Goal: Task Accomplishment & Management: Manage account settings

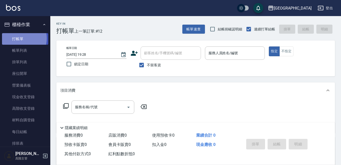
click at [21, 38] on link "打帳單" at bounding box center [25, 39] width 46 height 12
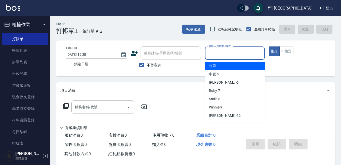
click at [221, 50] on div "服務人員姓名/編號 服務人員姓名/編號" at bounding box center [235, 52] width 60 height 13
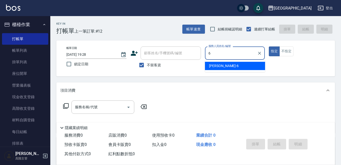
type input "Judy-6"
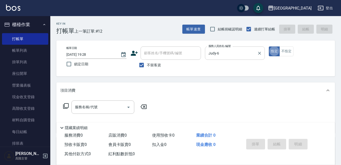
type button "true"
click at [91, 101] on div "服務名稱/代號" at bounding box center [102, 107] width 63 height 13
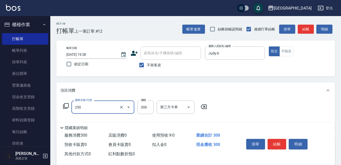
type input "日式洗髮(250)"
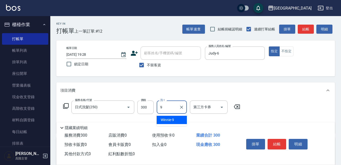
type input "Winnie-9"
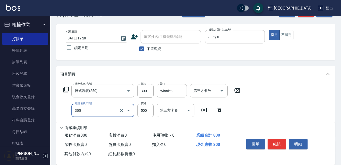
scroll to position [25, 0]
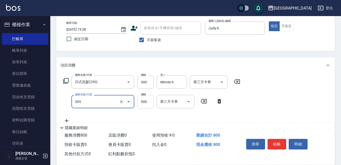
type input "剪髮500(305)"
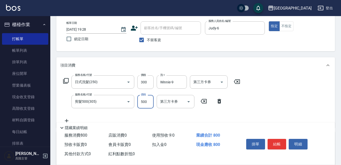
click at [148, 100] on input "500" at bounding box center [145, 102] width 16 height 14
type input "800"
click at [276, 143] on button "結帳" at bounding box center [276, 144] width 19 height 11
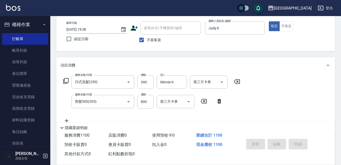
type input "2025/09/10 20:03"
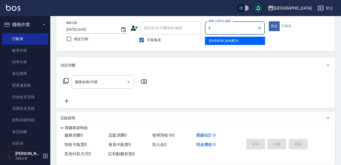
type input "Judy-6"
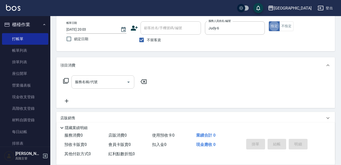
click at [98, 80] on input "服務名稱/代號" at bounding box center [99, 82] width 51 height 9
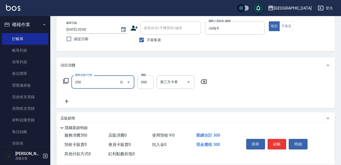
type input "日式洗髮(250)"
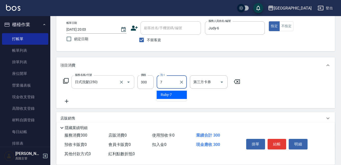
type input "Ruby-7"
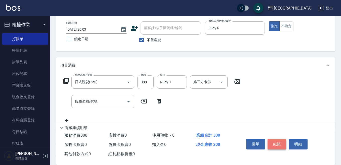
click at [280, 143] on button "結帳" at bounding box center [276, 144] width 19 height 11
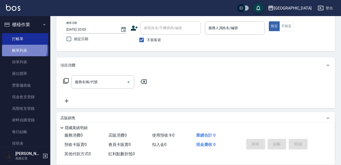
click at [22, 49] on link "帳單列表" at bounding box center [25, 51] width 46 height 12
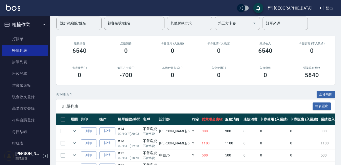
scroll to position [50, 0]
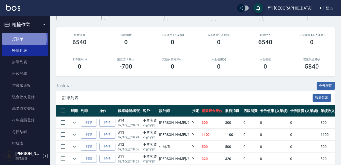
click at [14, 38] on link "打帳單" at bounding box center [25, 39] width 46 height 12
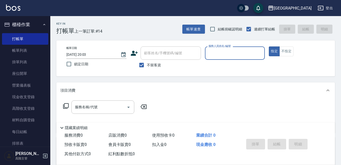
click at [210, 52] on input "服務人員姓名/編號" at bounding box center [235, 53] width 56 height 9
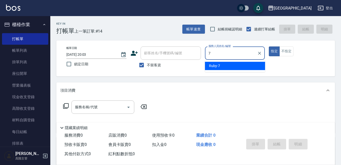
type input "Ruby-7"
type button "true"
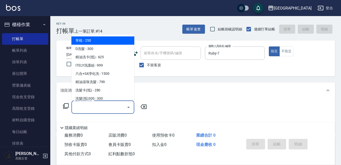
click at [99, 108] on input "服務名稱/代號" at bounding box center [99, 107] width 51 height 9
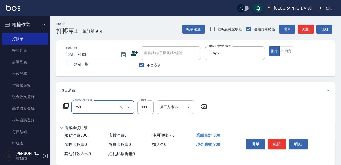
type input "日式洗髮(250)"
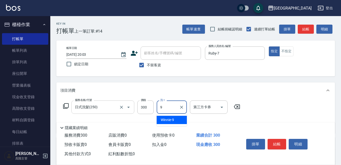
type input "Winnie-9"
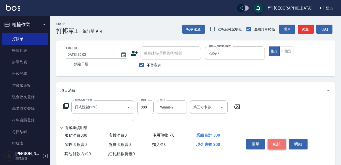
click at [279, 142] on button "結帳" at bounding box center [276, 144] width 19 height 11
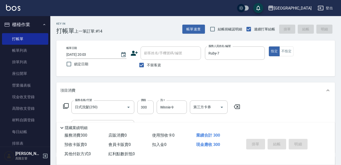
type input "2025/09/10 20:04"
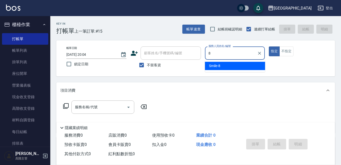
type input "Smile-8"
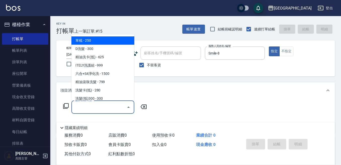
click at [87, 105] on input "服務名稱/代號" at bounding box center [99, 107] width 51 height 9
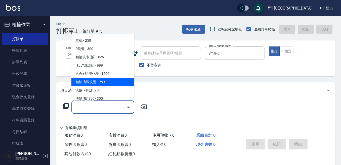
click at [115, 80] on span "精油滾珠洗髮 - 799" at bounding box center [102, 82] width 63 height 8
type input "精油滾珠洗髮(220)"
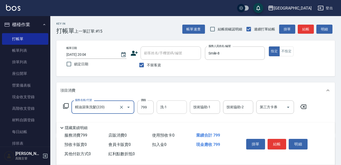
click at [166, 107] on input "洗-1" at bounding box center [172, 107] width 26 height 9
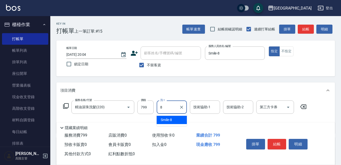
type input "Smile-8"
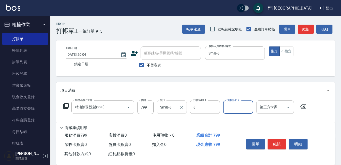
type input "Smile-8"
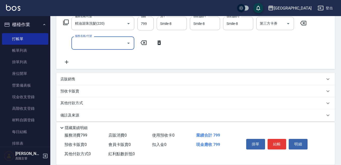
scroll to position [88, 0]
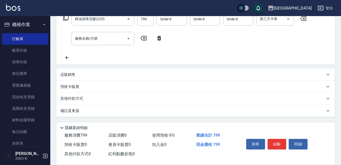
click at [71, 99] on p "其他付款方式" at bounding box center [72, 99] width 25 height 6
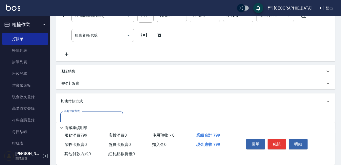
scroll to position [113, 0]
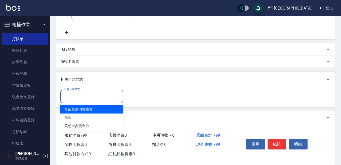
click at [68, 98] on input "其他付款方式" at bounding box center [92, 96] width 58 height 9
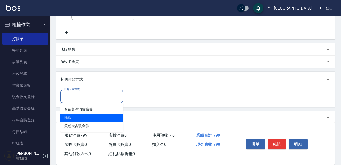
click at [70, 119] on span "匯款" at bounding box center [91, 118] width 63 height 8
type input "匯款"
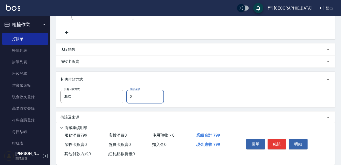
click at [137, 98] on input "0" at bounding box center [145, 97] width 38 height 14
type input "799"
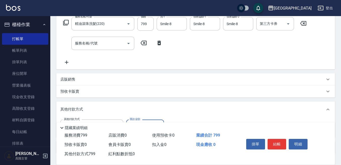
scroll to position [101, 0]
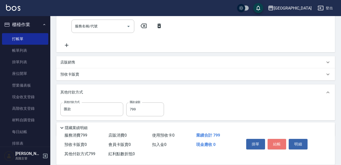
click at [274, 139] on button "結帳" at bounding box center [276, 144] width 19 height 11
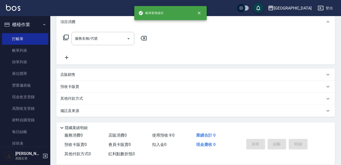
scroll to position [0, 0]
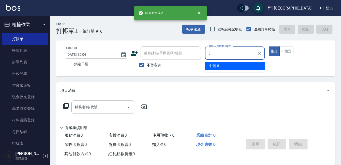
type input "中號-5"
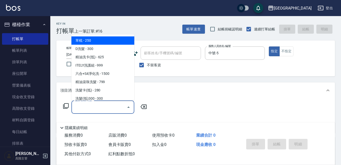
click at [98, 105] on input "服務名稱/代號" at bounding box center [99, 107] width 51 height 9
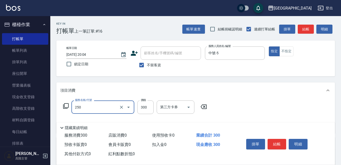
type input "日式洗髮(250)"
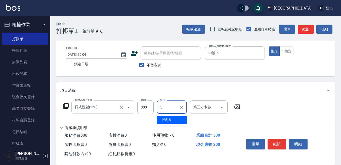
type input "中號-5"
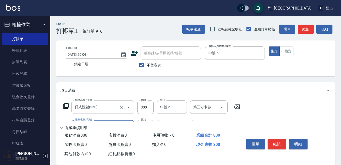
type input "剪髮500(305)"
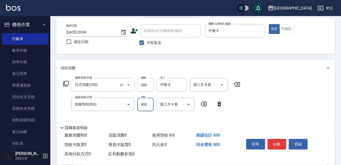
scroll to position [50, 0]
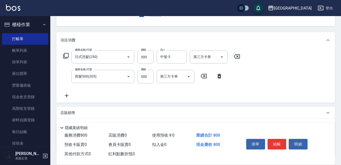
click at [67, 96] on icon at bounding box center [66, 96] width 13 height 6
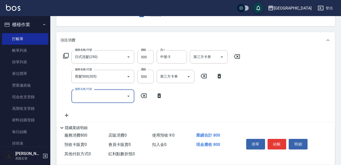
click at [74, 95] on input "服務名稱/代號" at bounding box center [99, 96] width 51 height 9
type input "潤絲精(800)"
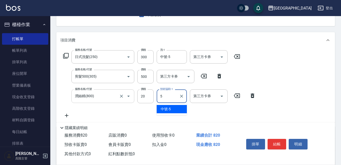
type input "中號-5"
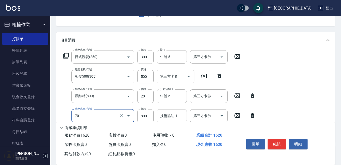
type input "E Saki角質代謝(701)"
click at [167, 113] on div "技術協助-1 技術協助-1" at bounding box center [172, 115] width 30 height 13
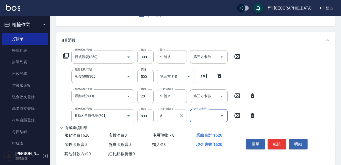
type input "中號-5"
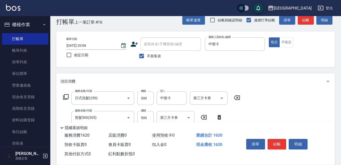
scroll to position [0, 0]
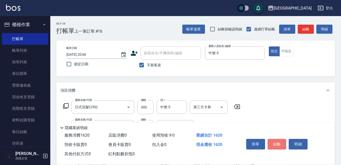
click at [274, 140] on button "結帳" at bounding box center [276, 144] width 19 height 11
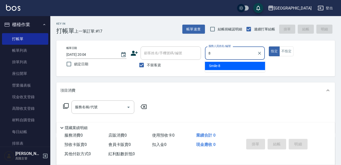
type input "Smile-8"
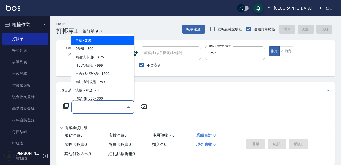
drag, startPoint x: 86, startPoint y: 107, endPoint x: 84, endPoint y: 105, distance: 3.1
click at [85, 107] on input "服務名稱/代號" at bounding box center [99, 107] width 51 height 9
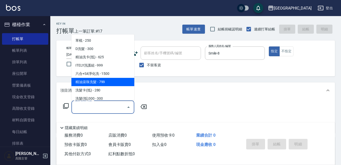
click at [105, 78] on span "精油滾珠洗髮 - 799" at bounding box center [102, 82] width 63 height 8
type input "精油滾珠洗髮(220)"
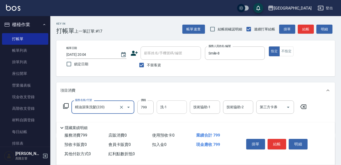
click at [167, 106] on input "洗-1" at bounding box center [172, 107] width 26 height 9
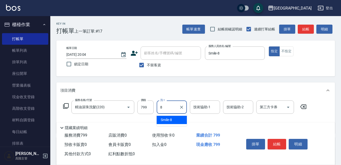
type input "Smile-8"
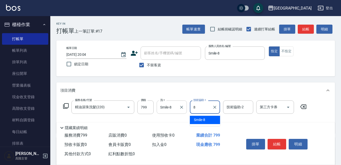
type input "Smile-8"
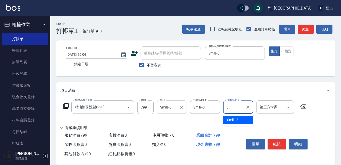
type input "Smile-8"
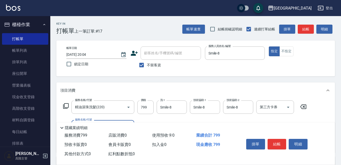
scroll to position [25, 0]
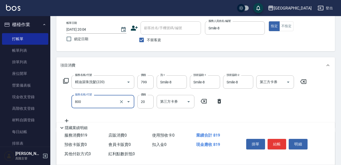
type input "潤絲精(800)"
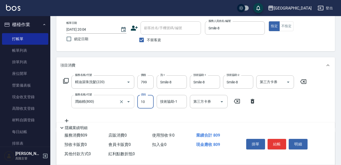
type input "10"
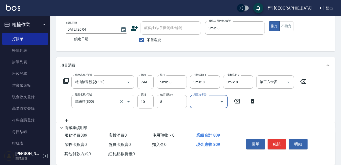
type input "Smile-8"
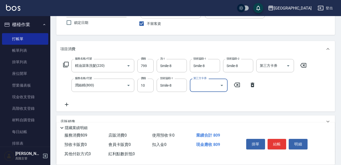
scroll to position [50, 0]
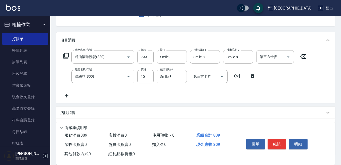
click at [66, 95] on icon at bounding box center [67, 96] width 4 height 4
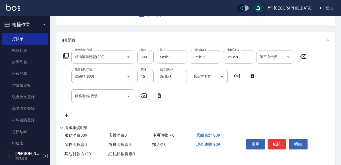
click at [70, 96] on div "服務名稱/代號 服務名稱/代號" at bounding box center [112, 95] width 105 height 13
drag, startPoint x: 87, startPoint y: 90, endPoint x: 84, endPoint y: 96, distance: 6.2
click at [86, 94] on div "服務名稱/代號" at bounding box center [102, 95] width 63 height 13
click at [80, 98] on input "服務名稱/代號" at bounding box center [99, 96] width 51 height 9
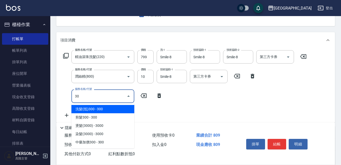
type input "300"
drag, startPoint x: 104, startPoint y: 109, endPoint x: 111, endPoint y: 105, distance: 7.3
click at [104, 109] on span "剪瀏海 - 100" at bounding box center [102, 109] width 63 height 8
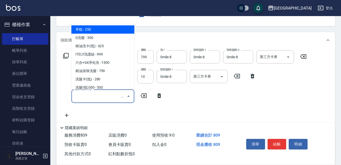
scroll to position [0, 207]
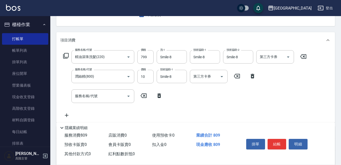
click at [159, 32] on div "Key In 打帳單 上一筆訂單:#17 帳單速查 結帳前確認明細 連續打單結帳 掛單 結帳 明細 帳單日期 2025/09/10 20:04 鎖定日期 顧客…" at bounding box center [195, 94] width 291 height 257
click at [158, 96] on icon at bounding box center [159, 95] width 4 height 5
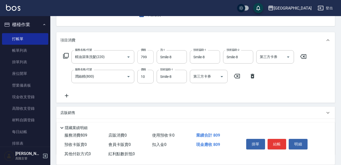
click at [145, 56] on input "799" at bounding box center [145, 57] width 16 height 14
click at [154, 52] on div "服務名稱/代號 精油滾珠洗髮(220) 服務名稱/代號 價格 799 價格 洗-1 Smile-8 洗-1 技術協助-1 Smile-8 技術協助-1 技術協…" at bounding box center [184, 57] width 249 height 14
click at [141, 58] on input "799" at bounding box center [145, 57] width 16 height 14
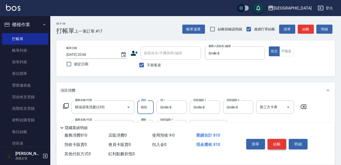
type input "800"
click at [272, 139] on button "結帳" at bounding box center [276, 144] width 19 height 11
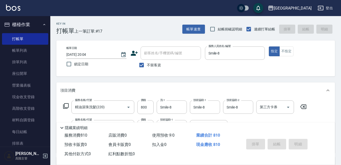
type input "2025/09/10 20:22"
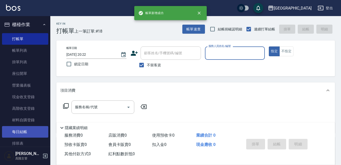
click at [31, 128] on link "每日結帳" at bounding box center [25, 132] width 46 height 12
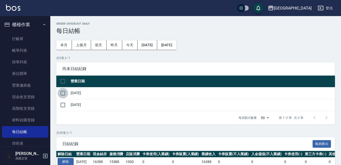
drag, startPoint x: 61, startPoint y: 95, endPoint x: 64, endPoint y: 94, distance: 3.2
click at [64, 93] on input "checkbox" at bounding box center [63, 93] width 11 height 11
checkbox input "true"
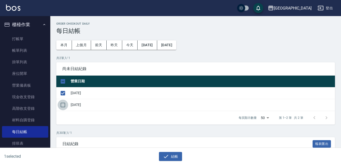
drag, startPoint x: 63, startPoint y: 105, endPoint x: 135, endPoint y: 125, distance: 75.1
click at [64, 105] on input "checkbox" at bounding box center [63, 105] width 11 height 11
checkbox input "true"
click at [165, 155] on icon "button" at bounding box center [166, 157] width 6 height 6
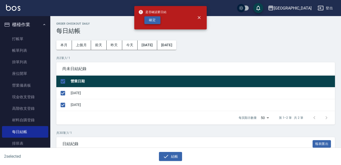
click at [156, 20] on button "確定" at bounding box center [152, 20] width 16 height 8
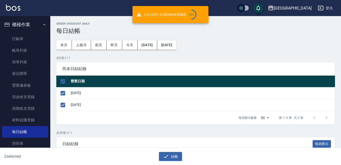
checkbox input "false"
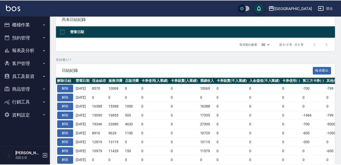
scroll to position [50, 0]
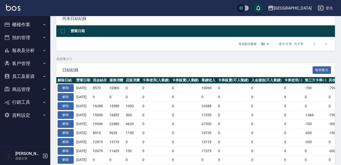
click at [27, 26] on button "櫃檯作業" at bounding box center [25, 24] width 46 height 13
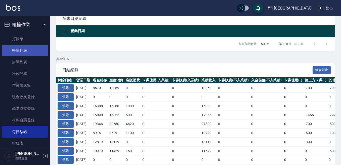
click at [26, 52] on link "帳單列表" at bounding box center [25, 51] width 46 height 12
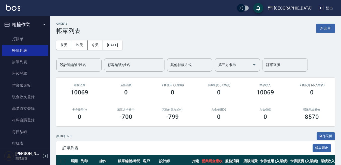
click at [70, 63] on div "設計師編號/姓名 設計師編號/姓名" at bounding box center [78, 64] width 45 height 13
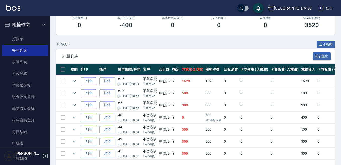
scroll to position [101, 0]
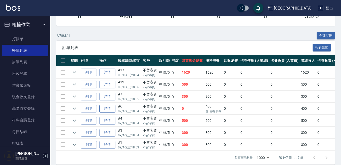
type input "中號-5"
click at [107, 108] on link "詳情" at bounding box center [107, 109] width 16 height 8
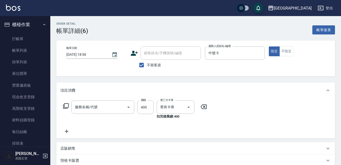
type input "[DATE] 18:54"
checkbox input "true"
type input "中號-5"
type input "剪髮卡([PERSON_NAME])(301)"
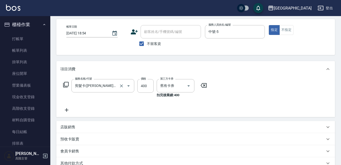
scroll to position [50, 0]
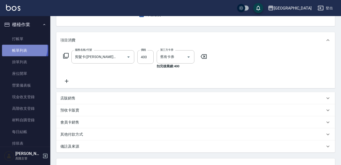
click at [24, 49] on link "帳單列表" at bounding box center [25, 51] width 46 height 12
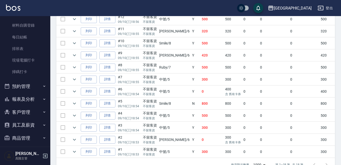
scroll to position [101, 0]
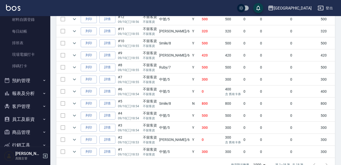
click at [20, 93] on button "報表及分析" at bounding box center [25, 93] width 46 height 13
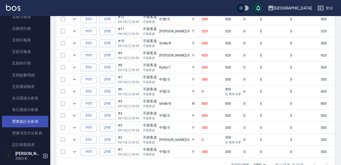
scroll to position [251, 0]
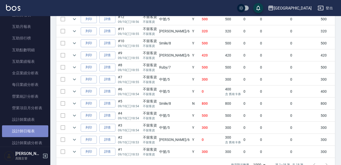
click at [30, 132] on link "設計師日報表" at bounding box center [25, 131] width 46 height 12
